Goal: Communication & Community: Participate in discussion

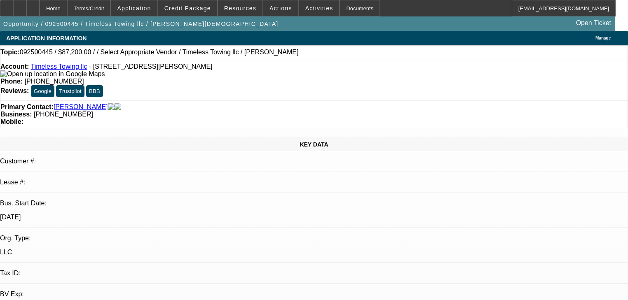
select select "0"
select select "2"
select select "0"
select select "6"
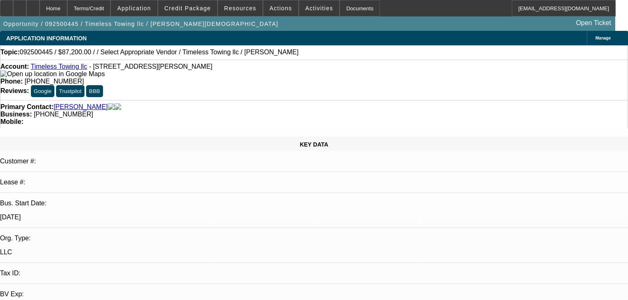
select select "0.2"
select select "2"
select select "0"
select select "6"
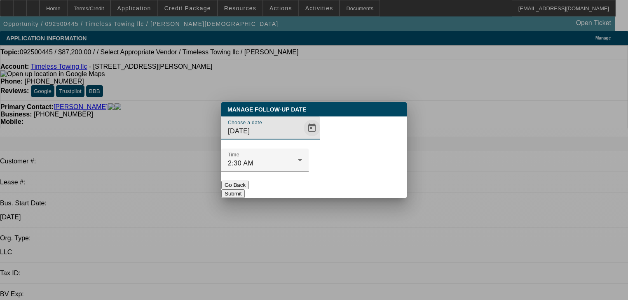
click at [302, 138] on span "Open calendar" at bounding box center [312, 128] width 20 height 20
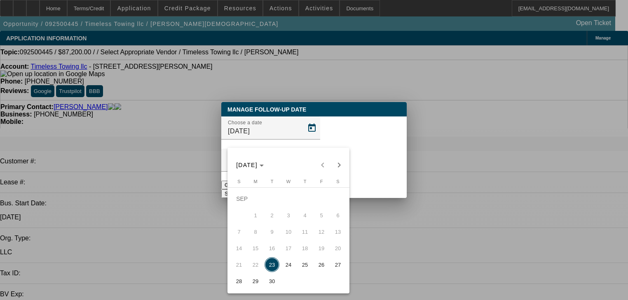
click at [262, 285] on span "29" at bounding box center [255, 281] width 15 height 15
type input "9/29/2025"
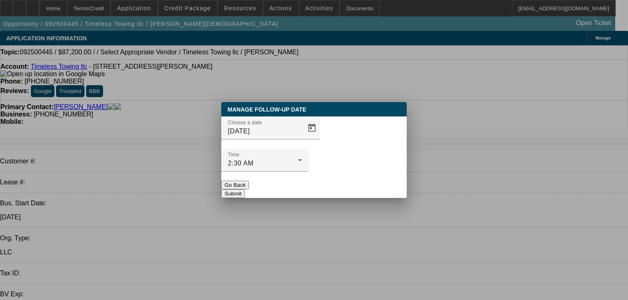
click at [245, 189] on button "Submit" at bounding box center [232, 193] width 23 height 9
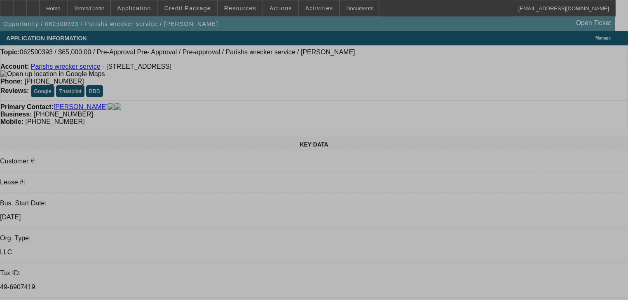
select select "0"
select select "2"
select select "0"
select select "6"
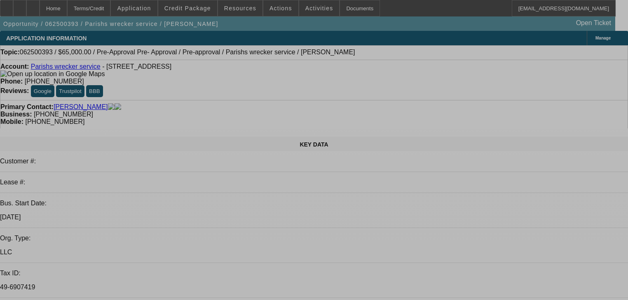
select select "0"
select select "2"
select select "0"
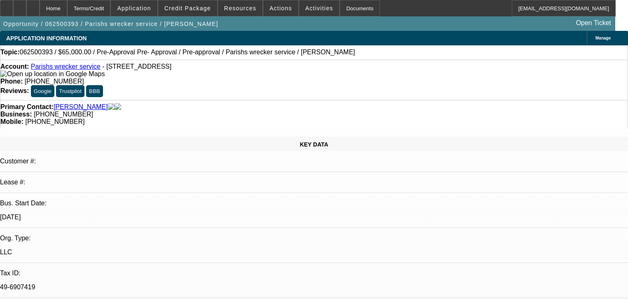
select select "6"
select select "0"
select select "2"
select select "0"
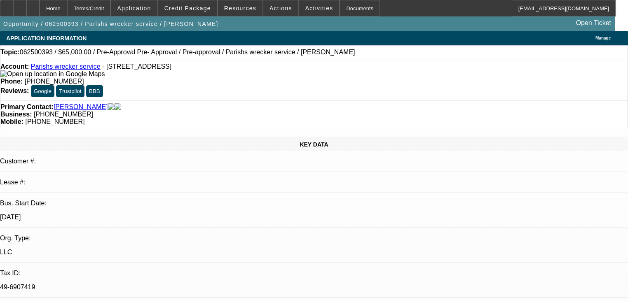
select select "6"
select select "0.15"
select select "2"
select select "0"
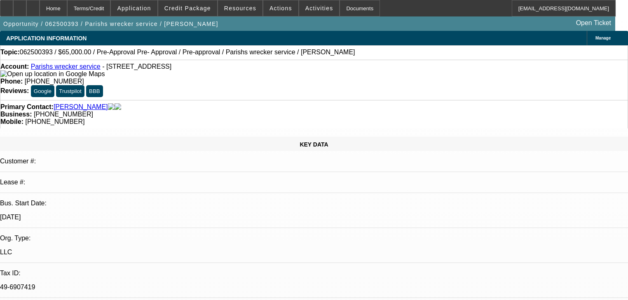
select select "6"
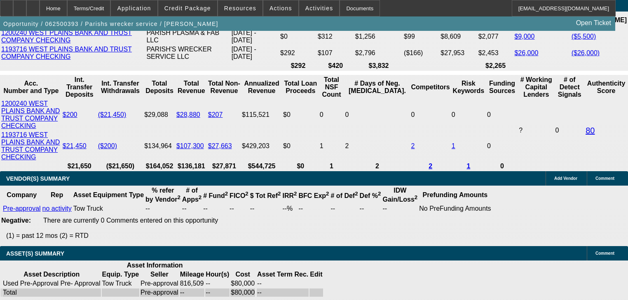
scroll to position [1450, 0]
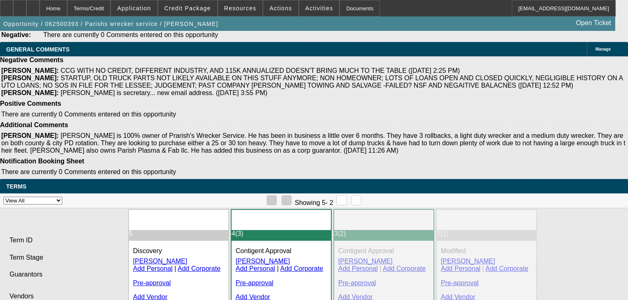
scroll to position [1779, 0]
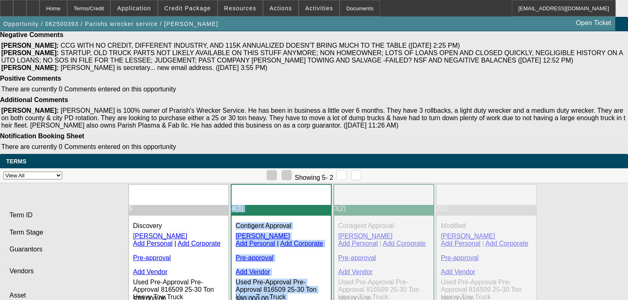
drag, startPoint x: 266, startPoint y: 241, endPoint x: 322, endPoint y: 243, distance: 56.1
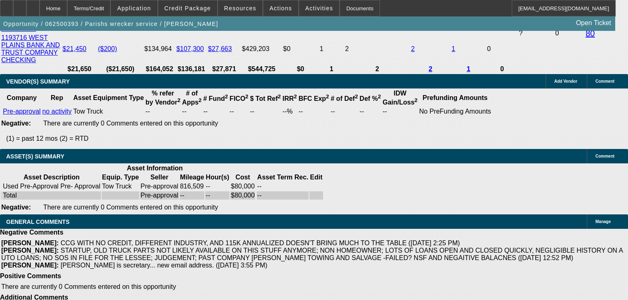
scroll to position [1318, 0]
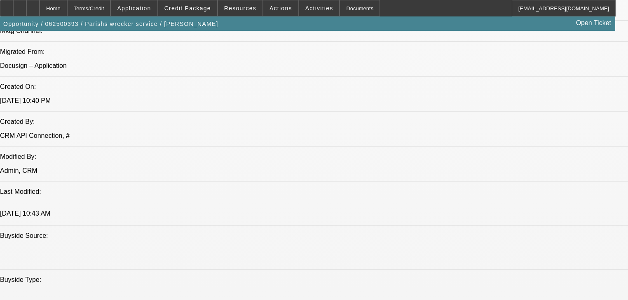
scroll to position [593, 0]
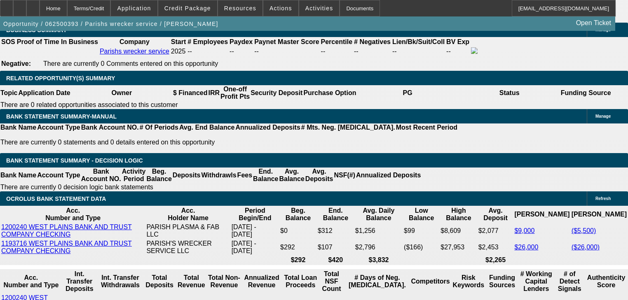
scroll to position [1417, 0]
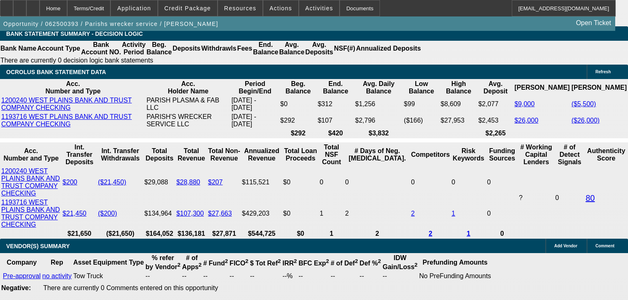
radio input "true"
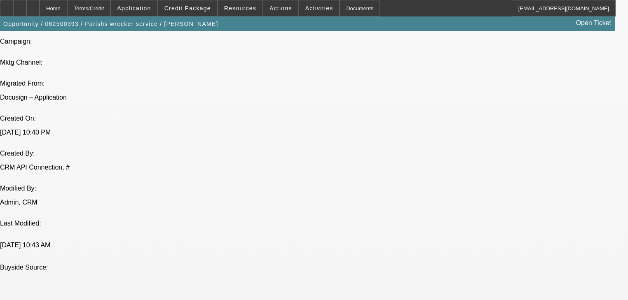
scroll to position [560, 0]
type textarea "Sold his rock quarry, bought a truck cash, bought a 30 ton."
radio input "true"
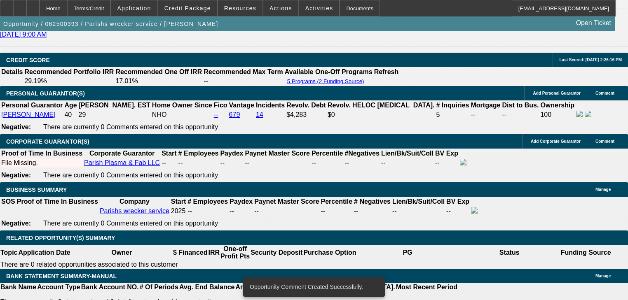
scroll to position [1153, 0]
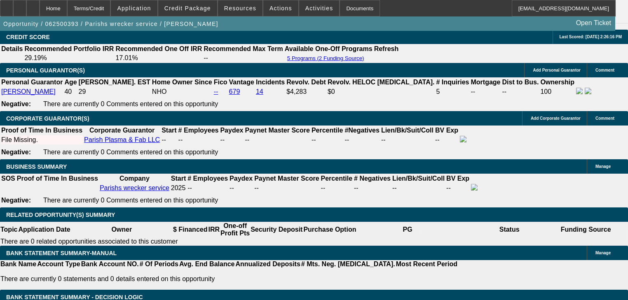
scroll to position [1450, 0]
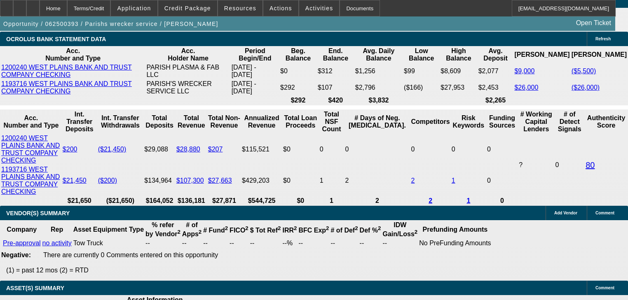
radio input "true"
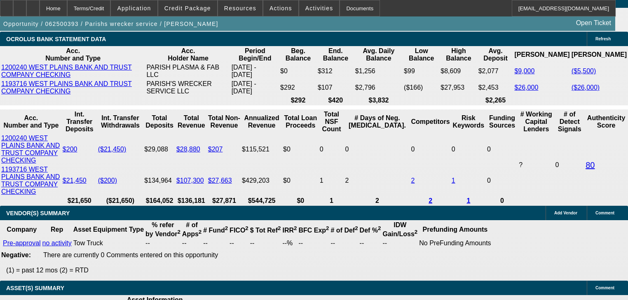
type textarea "N"
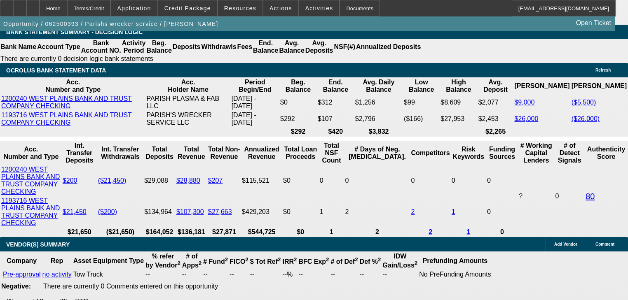
scroll to position [1417, 0]
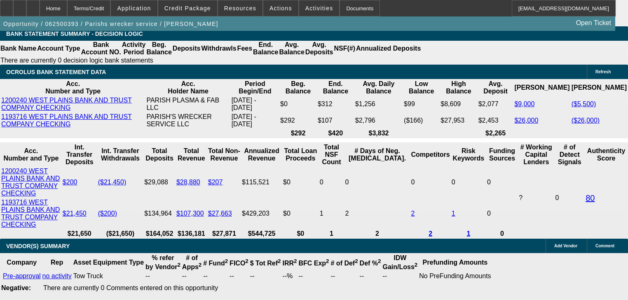
type textarea "Not sure when it will pick up enough to add another"
radio input "true"
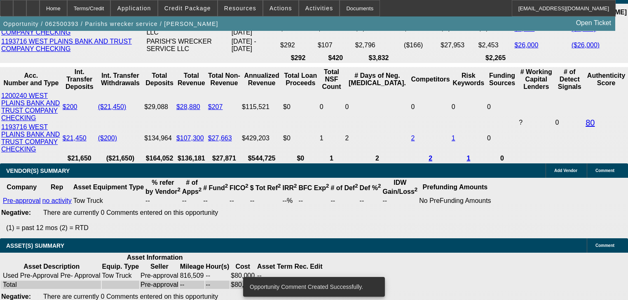
scroll to position [1549, 0]
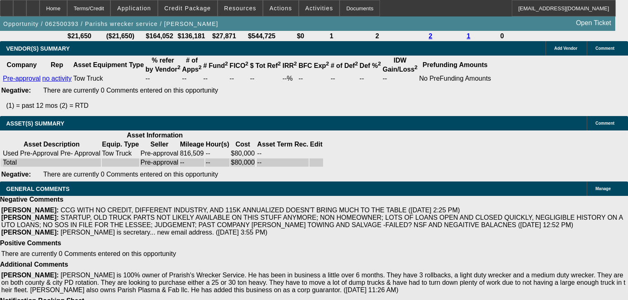
scroll to position [551, 0]
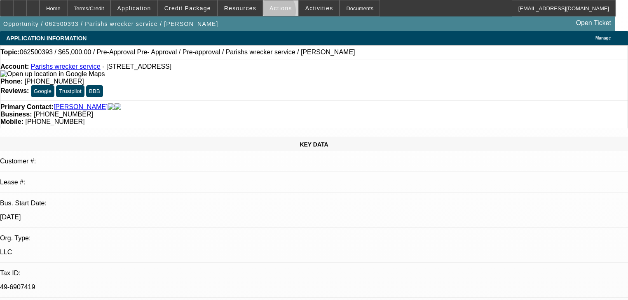
click at [269, 13] on span at bounding box center [280, 8] width 35 height 20
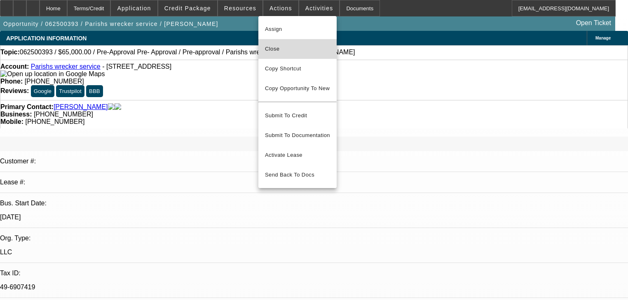
click at [285, 44] on span "Close" at bounding box center [297, 49] width 65 height 10
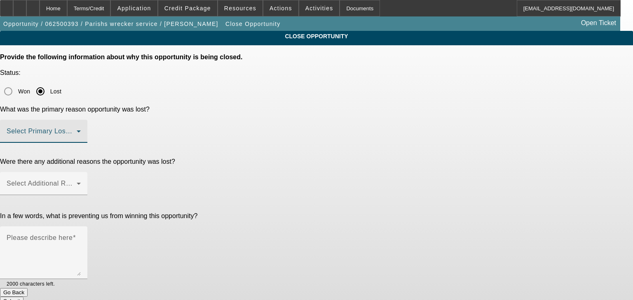
click at [77, 130] on span at bounding box center [42, 135] width 70 height 10
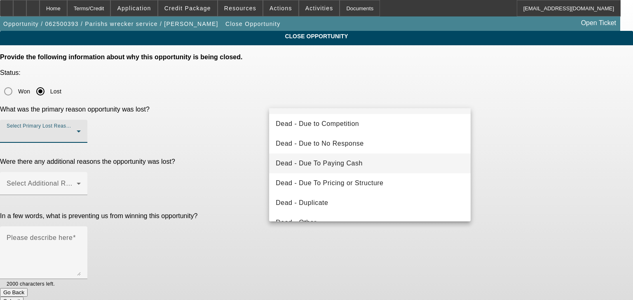
scroll to position [33, 0]
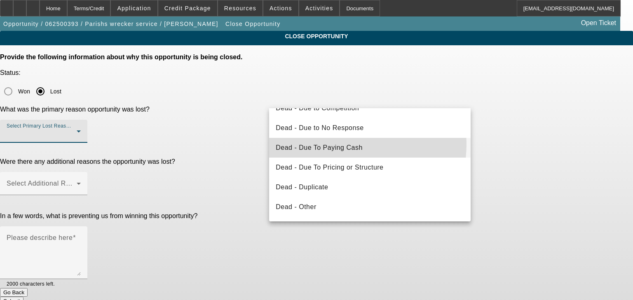
click at [336, 144] on span "Dead - Due To Paying Cash" at bounding box center [319, 148] width 87 height 10
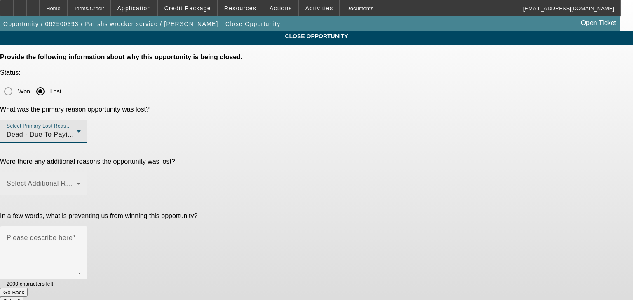
click at [77, 182] on span at bounding box center [42, 187] width 70 height 10
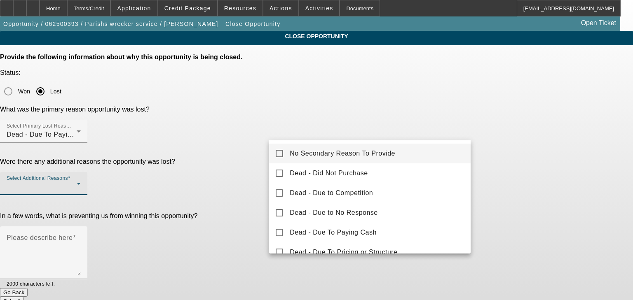
click at [300, 150] on span "No Secondary Reason To Provide" at bounding box center [342, 154] width 105 height 10
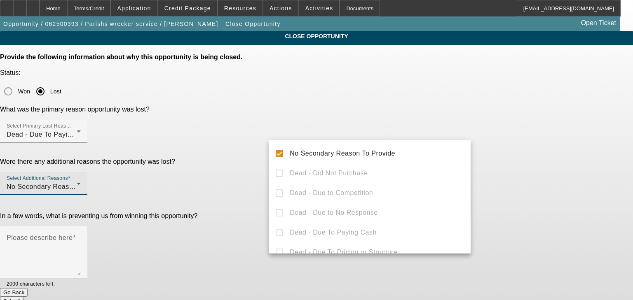
click at [214, 173] on div at bounding box center [316, 150] width 633 height 300
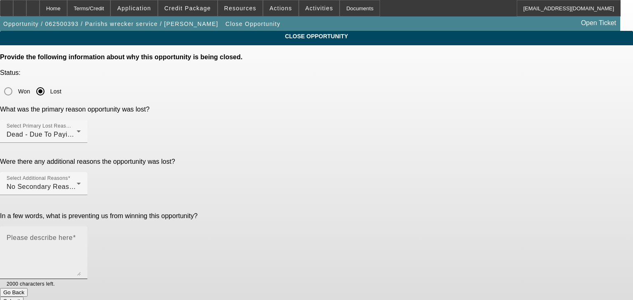
click at [81, 236] on textarea "Please describe here" at bounding box center [44, 256] width 74 height 40
type textarea "Paid cash"
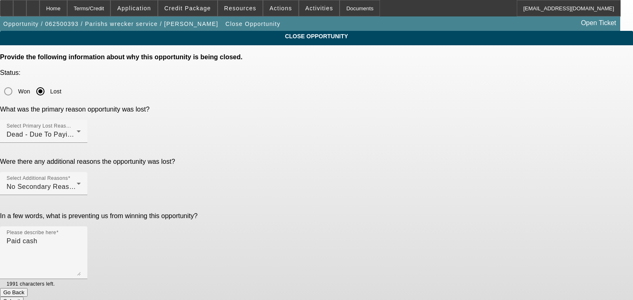
click at [23, 297] on button "Submit" at bounding box center [11, 301] width 23 height 9
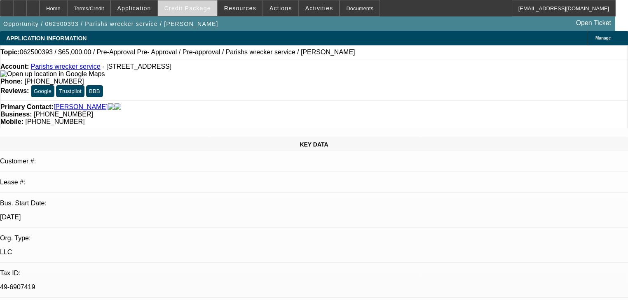
select select "0"
select select "2"
select select "0"
select select "6"
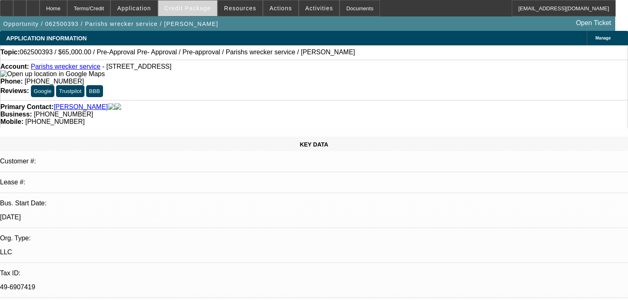
select select "0"
select select "2"
select select "0"
select select "6"
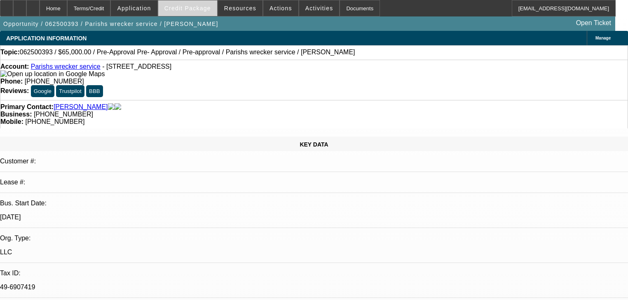
select select "0"
select select "2"
select select "0"
select select "6"
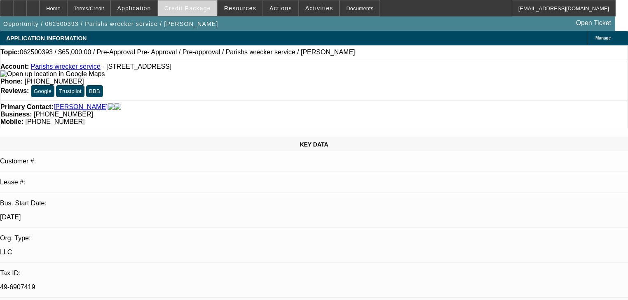
select select "0.15"
select select "2"
select select "0"
select select "6"
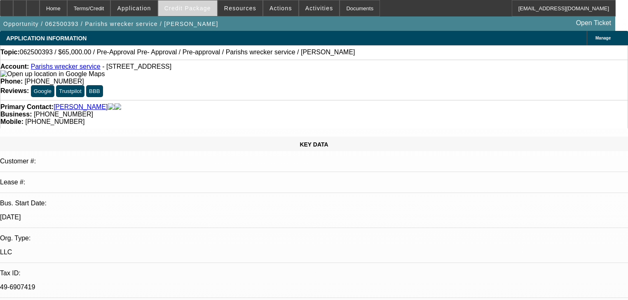
click at [196, 7] on span "Credit Package" at bounding box center [187, 8] width 47 height 7
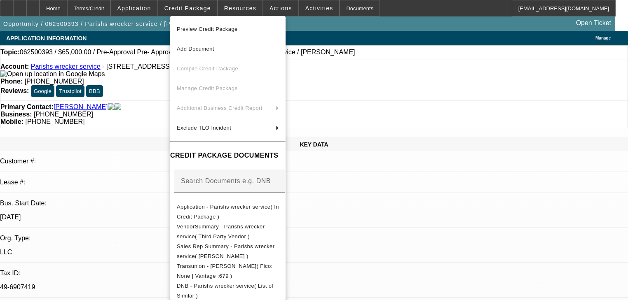
click at [160, 12] on div at bounding box center [314, 150] width 628 height 300
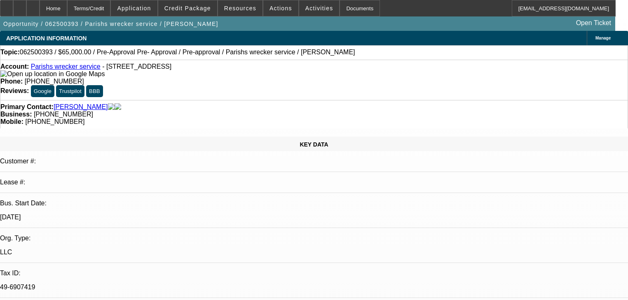
click at [157, 12] on span at bounding box center [134, 8] width 46 height 20
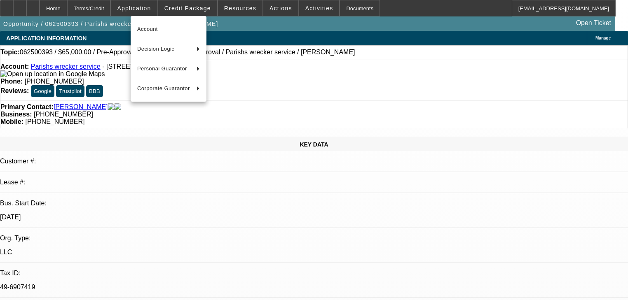
click at [167, 7] on div at bounding box center [314, 150] width 628 height 300
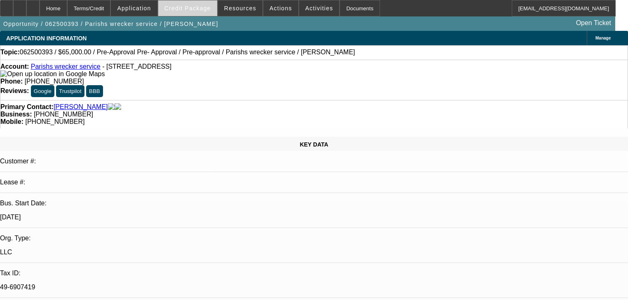
click at [173, 8] on span at bounding box center [187, 8] width 59 height 20
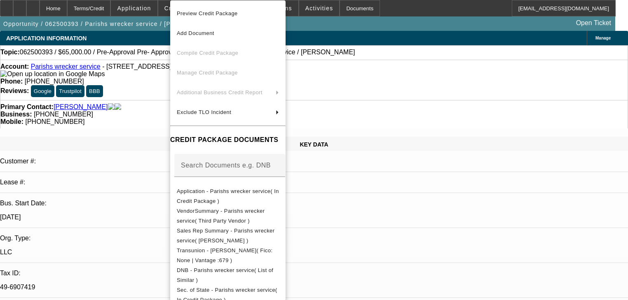
click at [161, 10] on div at bounding box center [314, 150] width 628 height 300
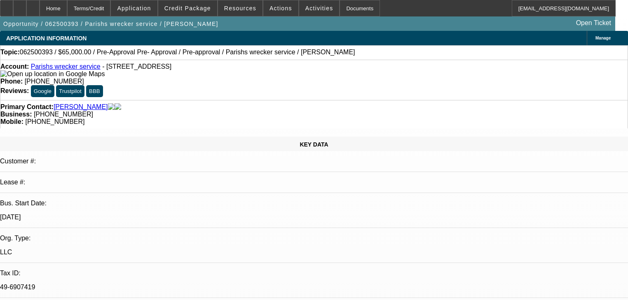
click at [151, 10] on span "Application" at bounding box center [134, 8] width 34 height 7
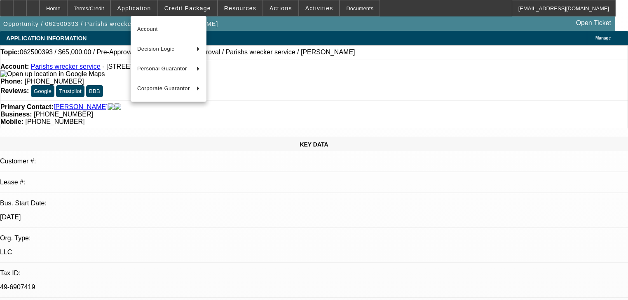
click at [183, 13] on div at bounding box center [314, 150] width 628 height 300
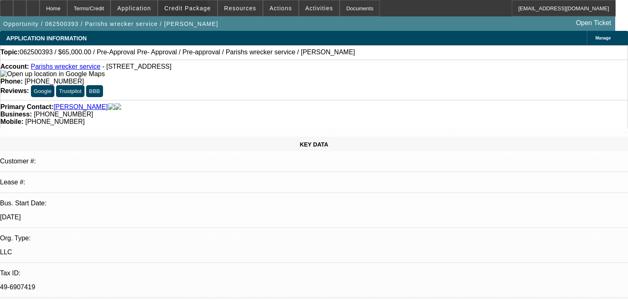
click at [185, 10] on span "Credit Package" at bounding box center [187, 8] width 47 height 7
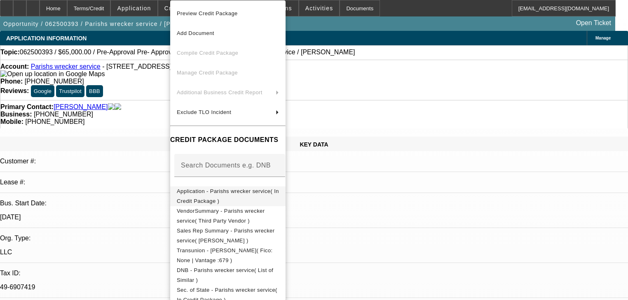
click at [222, 189] on span "Application - Parishs wrecker service( In Credit Package )" at bounding box center [228, 197] width 102 height 20
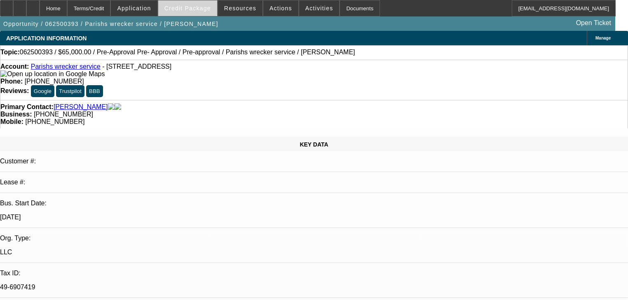
click at [204, 13] on span at bounding box center [187, 8] width 59 height 20
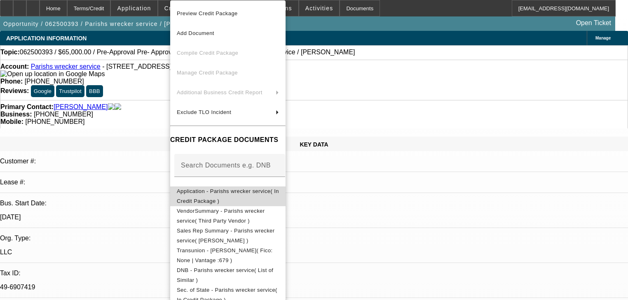
click at [245, 199] on button "Application - Parishs wrecker service( In Credit Package )" at bounding box center [227, 197] width 115 height 20
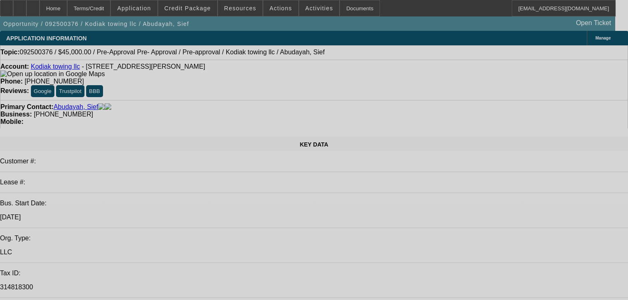
select select "0"
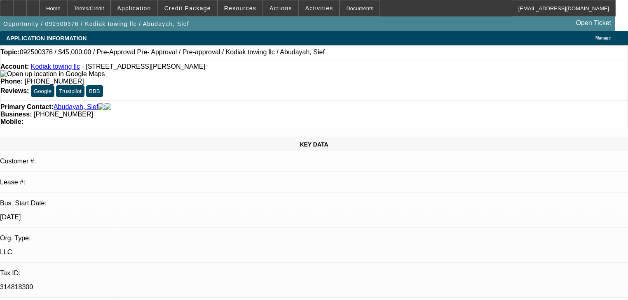
select select "0"
select select "6"
select select "0"
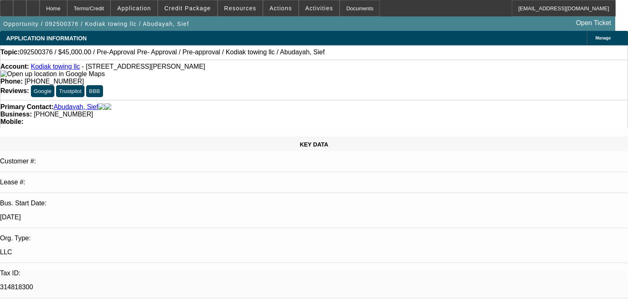
select select "0"
select select "6"
select select "0"
select select "2"
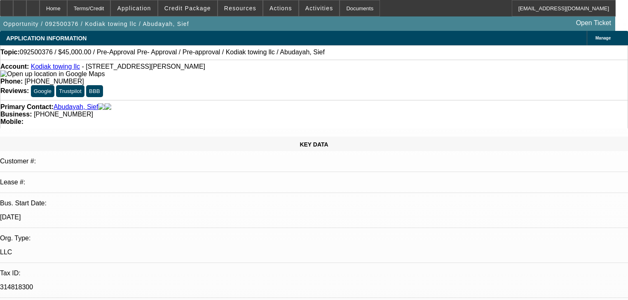
select select "0"
select select "6"
select select "0"
select select "2"
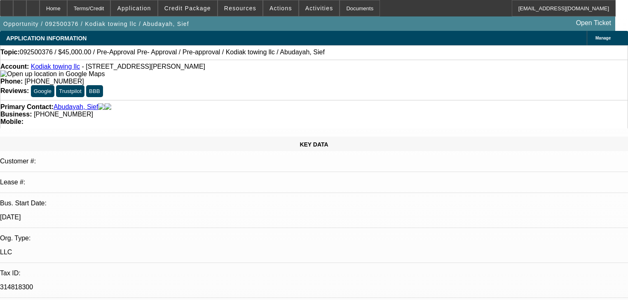
select select "0"
select select "6"
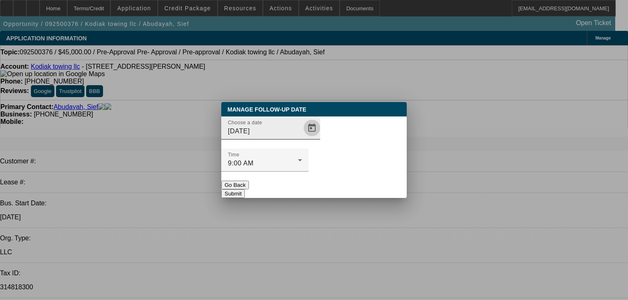
click at [302, 138] on span "Open calendar" at bounding box center [312, 128] width 20 height 20
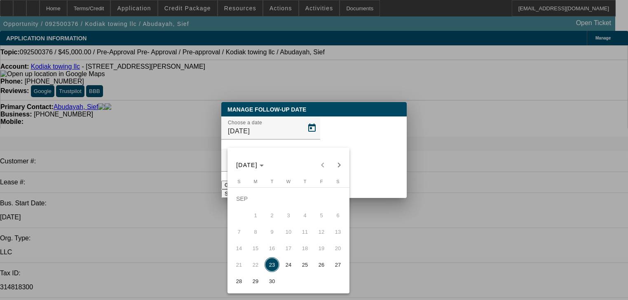
click at [276, 280] on span "30" at bounding box center [271, 281] width 15 height 15
type input "9/30/2025"
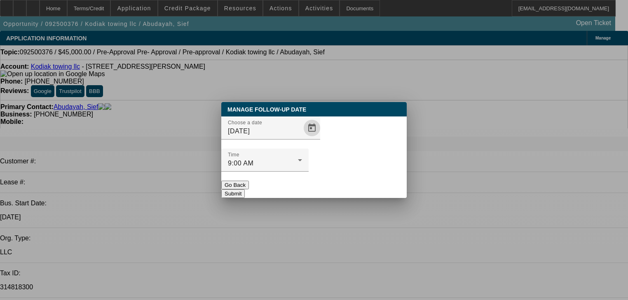
click at [245, 189] on button "Submit" at bounding box center [232, 193] width 23 height 9
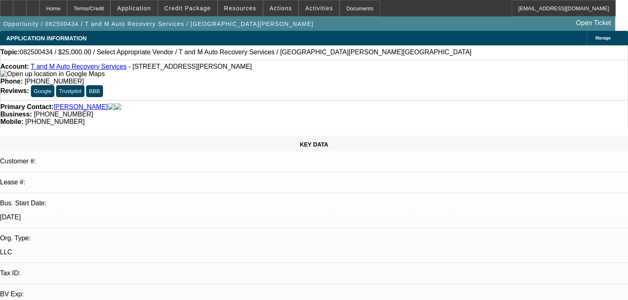
select select "0"
select select "0.1"
select select "4"
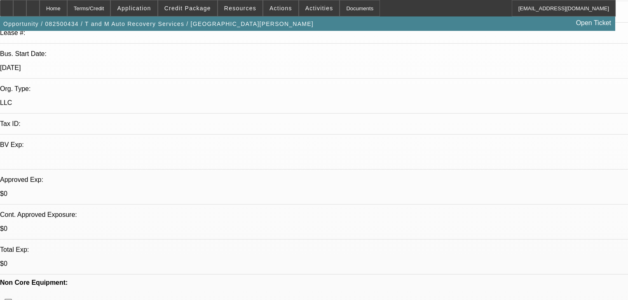
scroll to position [132, 0]
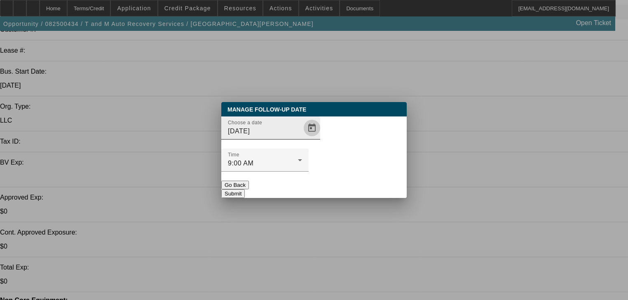
click at [302, 138] on span "Open calendar" at bounding box center [312, 128] width 20 height 20
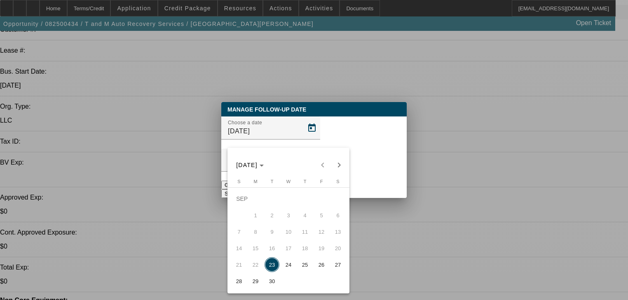
click at [273, 285] on span "30" at bounding box center [271, 281] width 15 height 15
type input "[DATE]"
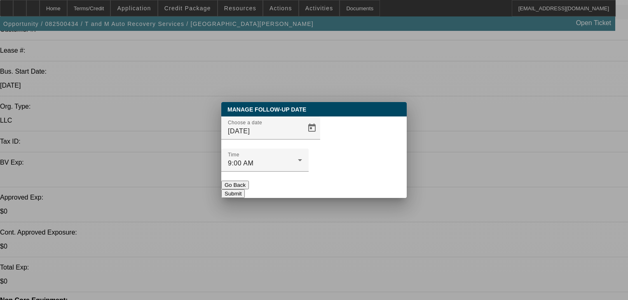
click at [245, 189] on button "Submit" at bounding box center [232, 193] width 23 height 9
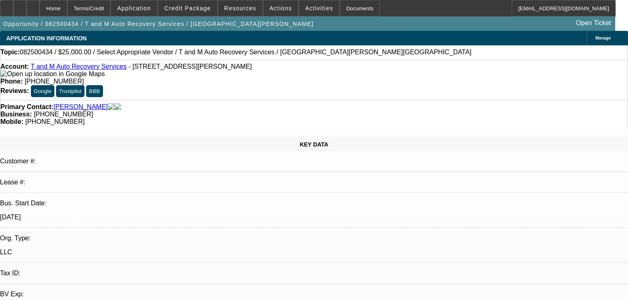
scroll to position [132, 0]
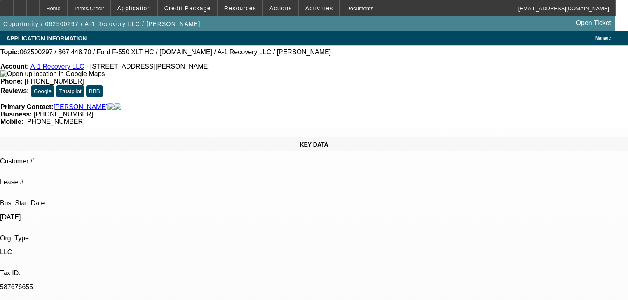
select select "0.1"
select select "2"
select select "0"
select select "6"
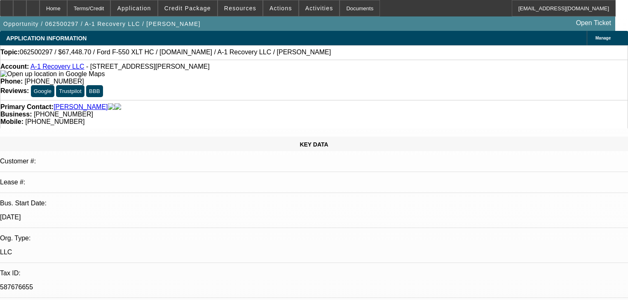
select select "0"
select select "3"
select select "0"
select select "6"
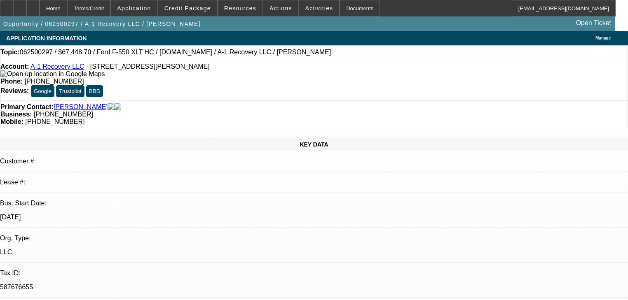
select select "0"
select select "6"
select select "0.1"
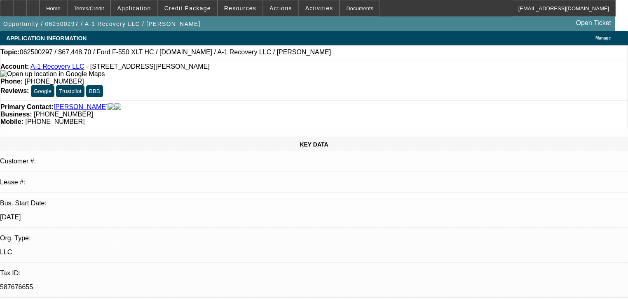
select select "2"
select select "0"
select select "6"
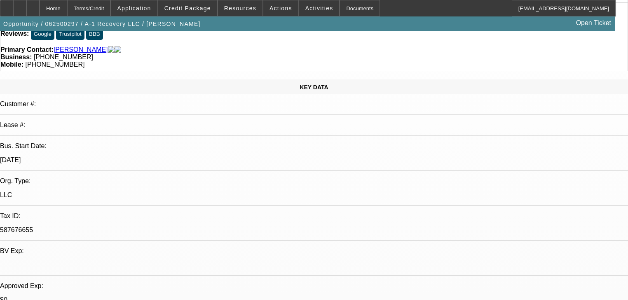
scroll to position [0, 0]
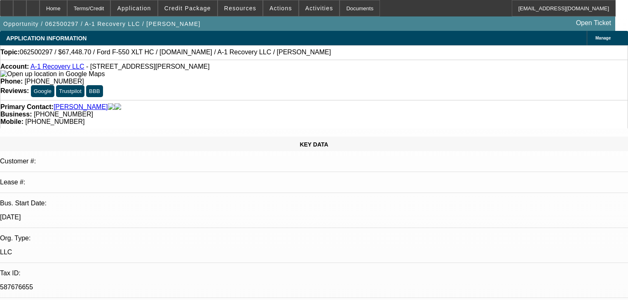
click at [59, 64] on div "Account: A-1 Recovery LLC - 1255 Springridge Rd, Clinton, MS 39056 Phone: (769)…" at bounding box center [314, 80] width 628 height 40
click at [59, 67] on link "A-1 Recovery LLC" at bounding box center [57, 66] width 54 height 7
click at [208, 14] on span at bounding box center [187, 8] width 59 height 20
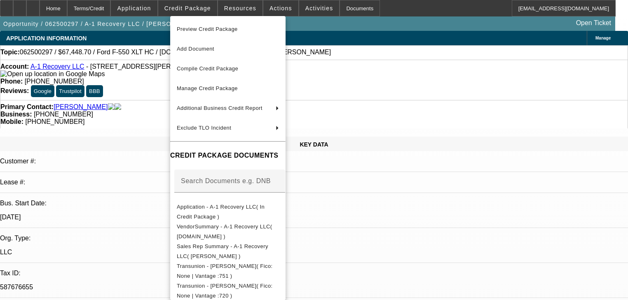
click at [153, 15] on div at bounding box center [314, 150] width 628 height 300
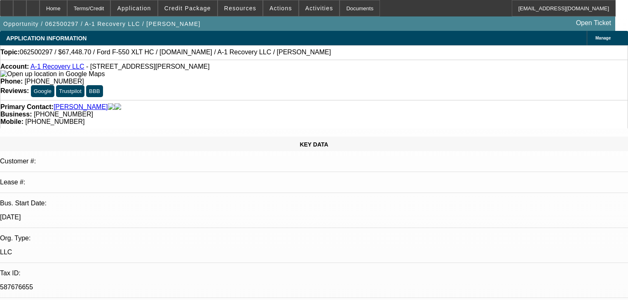
click at [153, 15] on div at bounding box center [314, 150] width 628 height 300
click at [153, 15] on span at bounding box center [134, 8] width 46 height 20
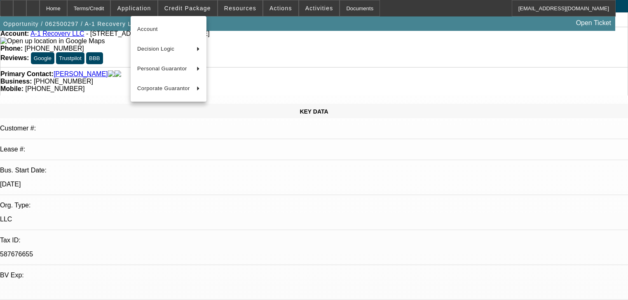
click at [256, 197] on div at bounding box center [314, 150] width 628 height 300
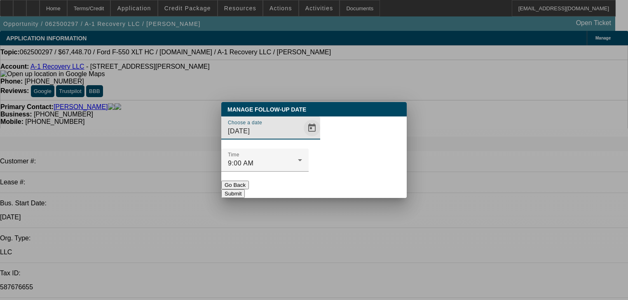
click at [302, 138] on span "Open calendar" at bounding box center [312, 128] width 20 height 20
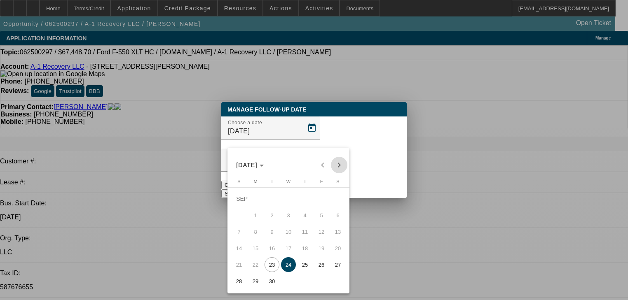
click at [340, 159] on span "Next month" at bounding box center [339, 165] width 16 height 16
click at [251, 219] on span "6" at bounding box center [255, 215] width 15 height 15
type input "10/6/2025"
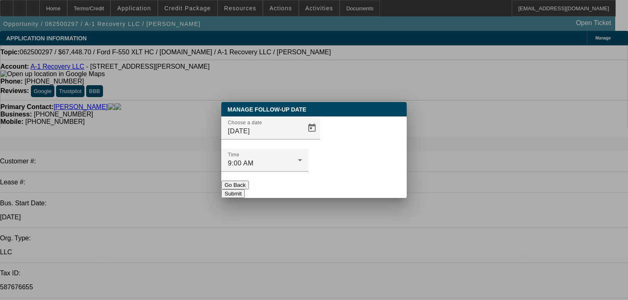
click at [245, 189] on button "Submit" at bounding box center [232, 193] width 23 height 9
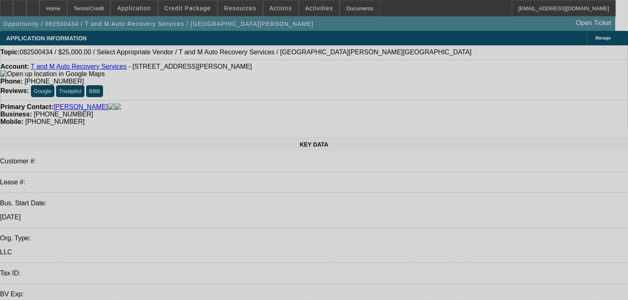
select select "0"
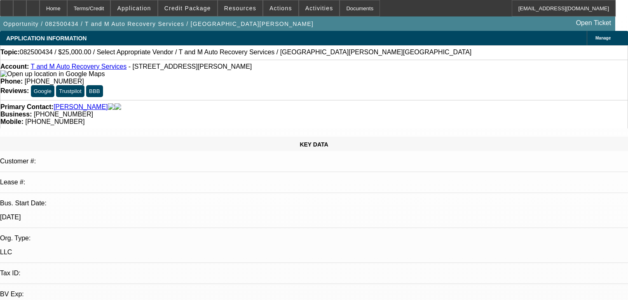
select select "0"
select select "0.1"
select select "4"
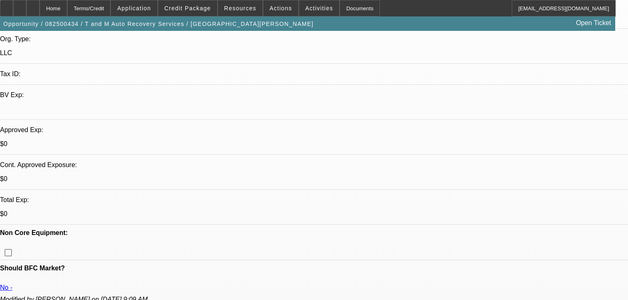
scroll to position [198, 0]
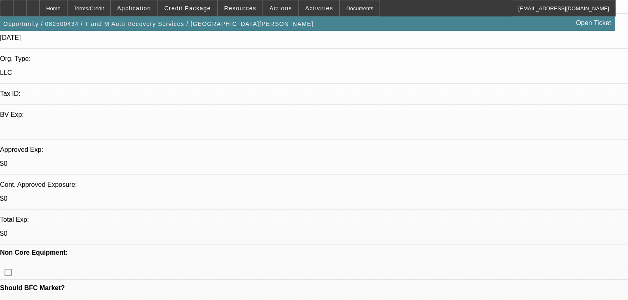
scroll to position [165, 0]
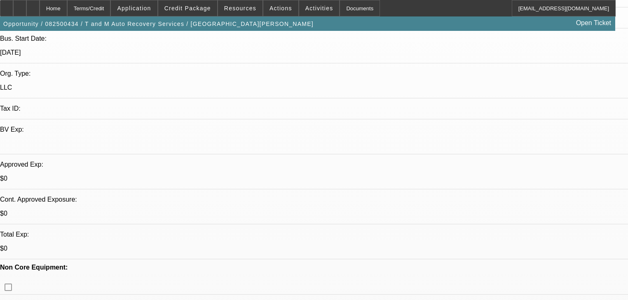
radio input "true"
type textarea "Says he is still interested."
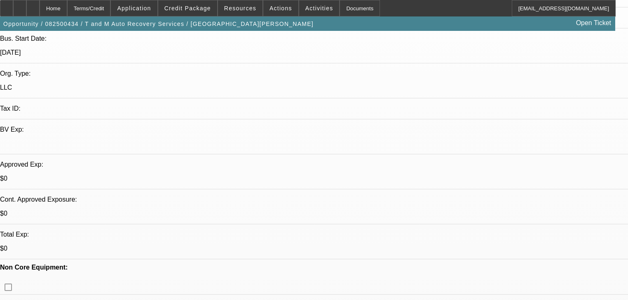
radio input "true"
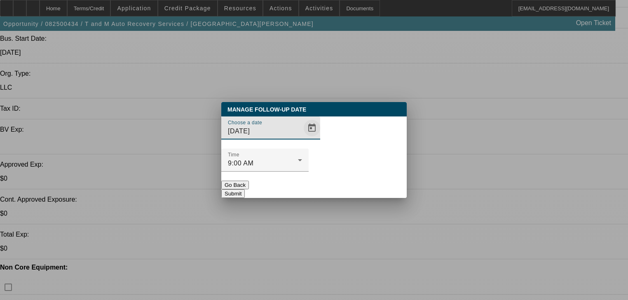
click at [302, 138] on span "Open calendar" at bounding box center [312, 128] width 20 height 20
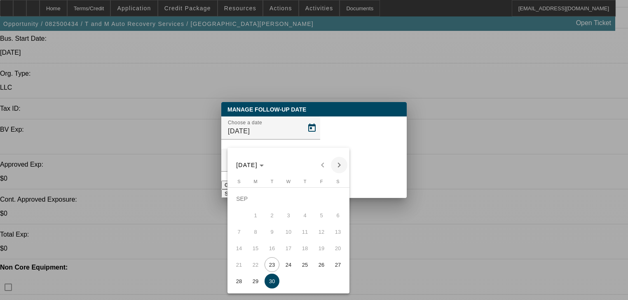
click at [341, 170] on span "Next month" at bounding box center [339, 165] width 16 height 16
click at [278, 256] on span "21" at bounding box center [271, 248] width 15 height 15
type input "[DATE]"
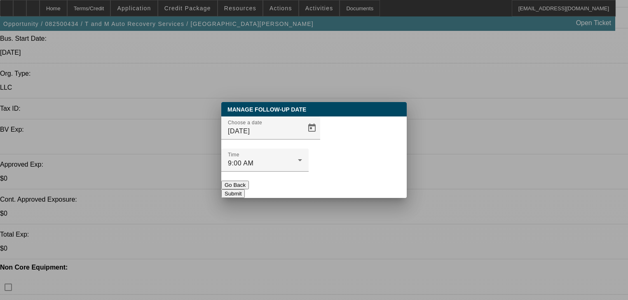
click at [245, 189] on button "Submit" at bounding box center [232, 193] width 23 height 9
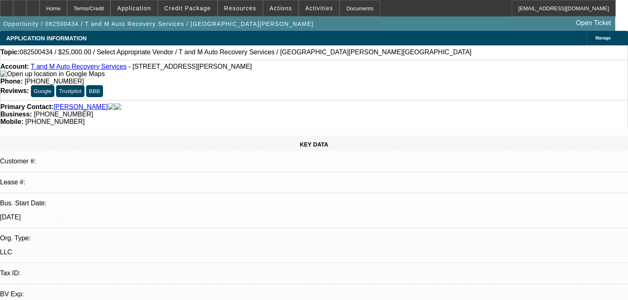
scroll to position [165, 0]
